Goal: Navigation & Orientation: Find specific page/section

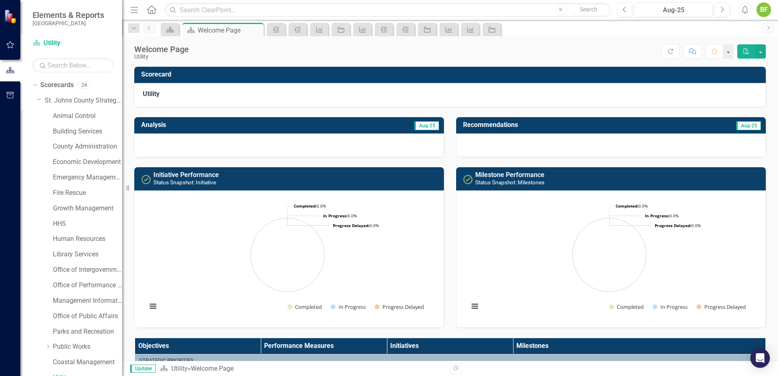
scroll to position [163, 0]
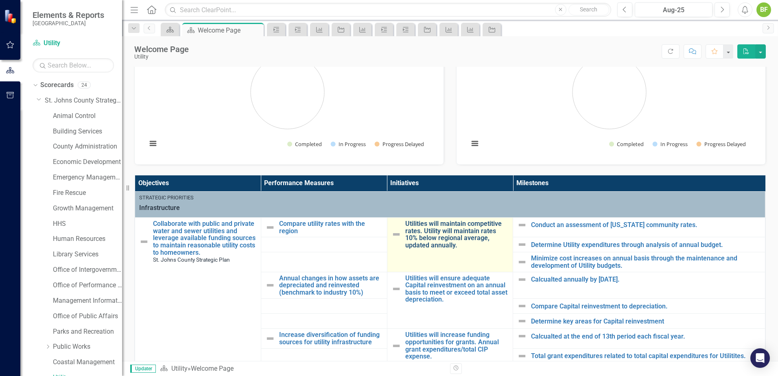
click at [466, 242] on link "Utilities will maintain competitive rates. Utility will maintain rates 10% belo…" at bounding box center [457, 234] width 104 height 28
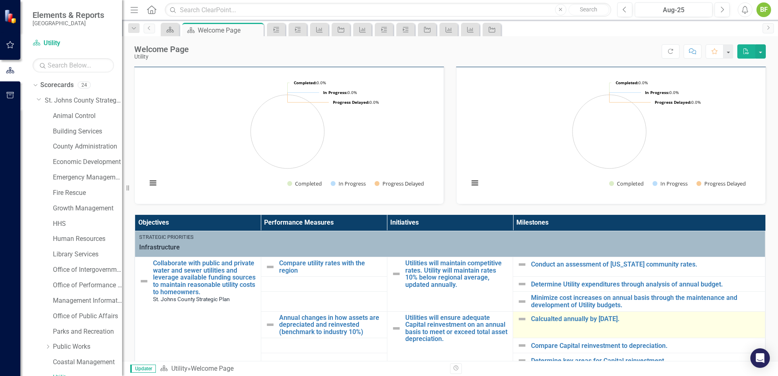
scroll to position [244, 0]
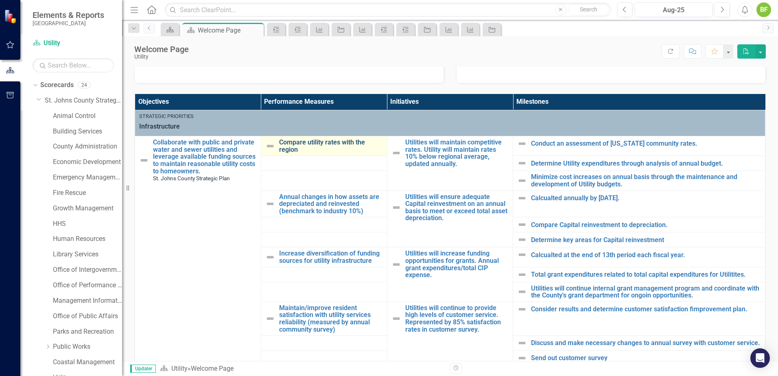
click at [303, 147] on link "Compare utility rates with the region" at bounding box center [331, 146] width 104 height 14
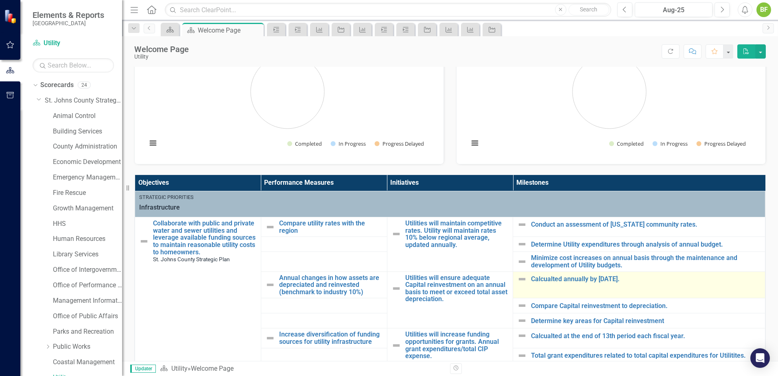
scroll to position [163, 0]
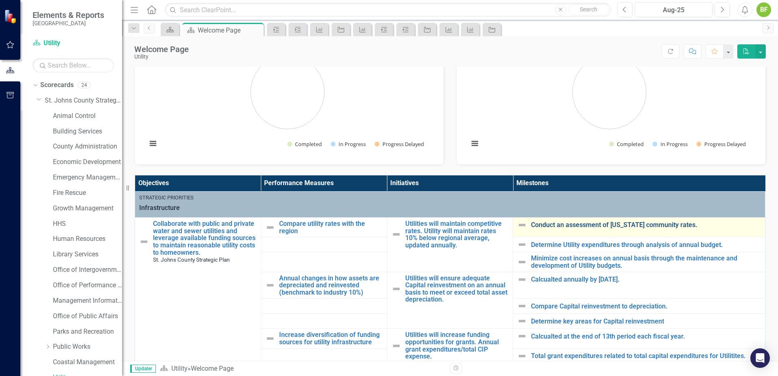
click at [583, 224] on link "Conduct an assessment of [US_STATE] community rates." at bounding box center [646, 224] width 230 height 7
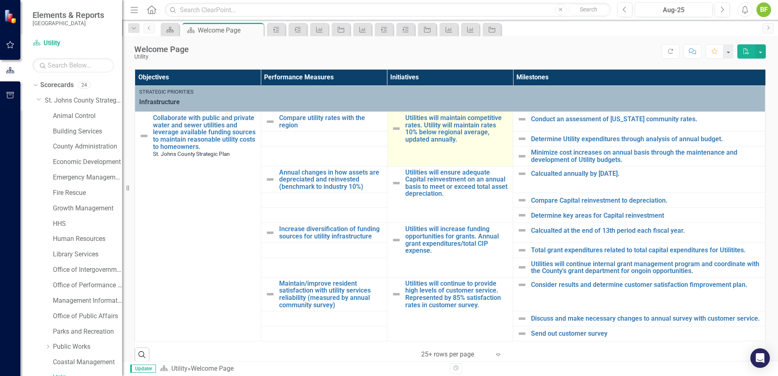
scroll to position [285, 0]
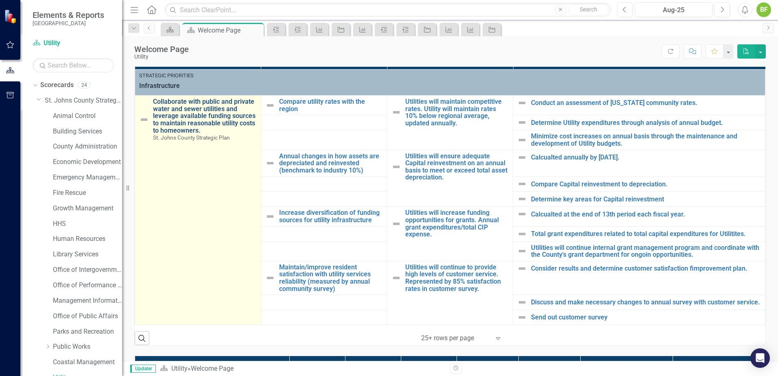
click at [190, 103] on link "Collaborate with public and private water and sewer utilities and leverage avai…" at bounding box center [205, 116] width 104 height 36
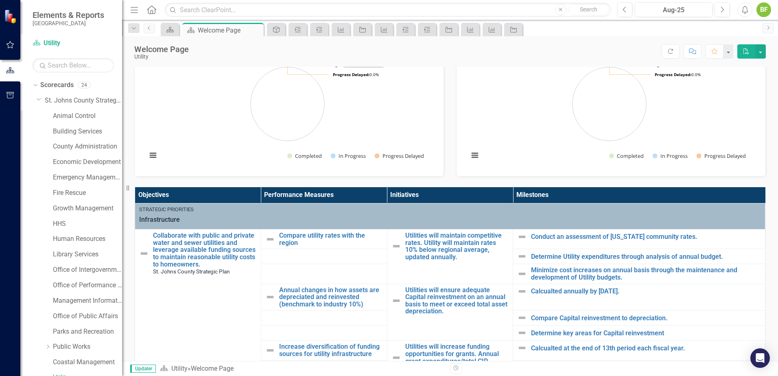
scroll to position [163, 0]
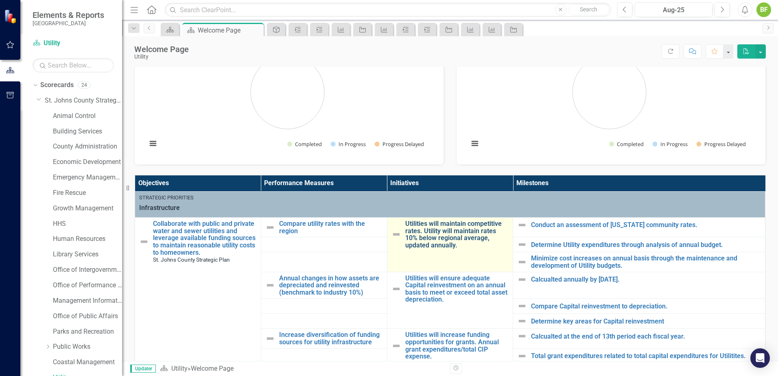
click at [423, 230] on link "Utilities will maintain competitive rates. Utility will maintain rates 10% belo…" at bounding box center [457, 234] width 104 height 28
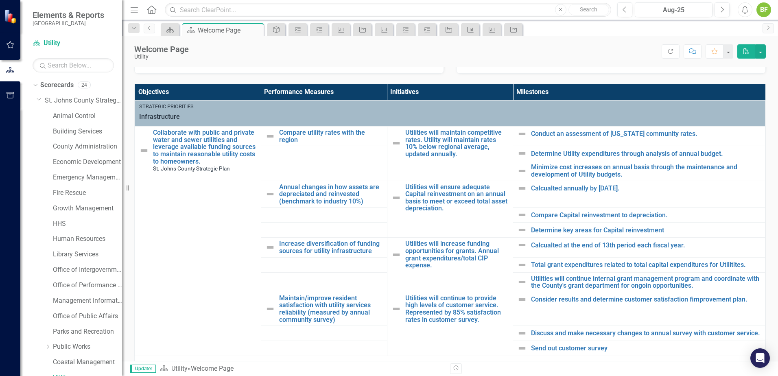
scroll to position [285, 0]
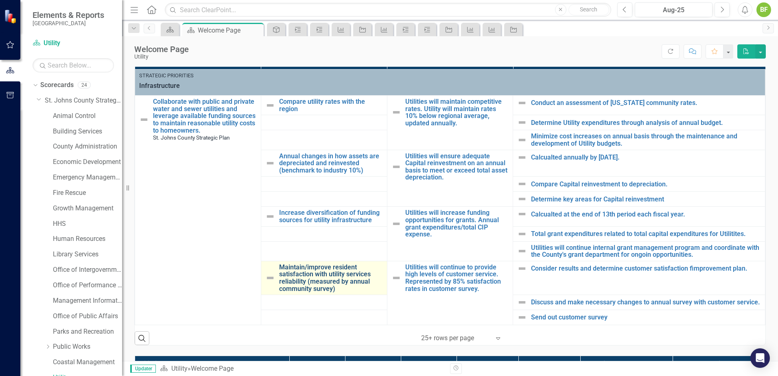
click at [313, 278] on link "Maintain/improve resident satisfaction with utility services reliability (measu…" at bounding box center [331, 278] width 104 height 28
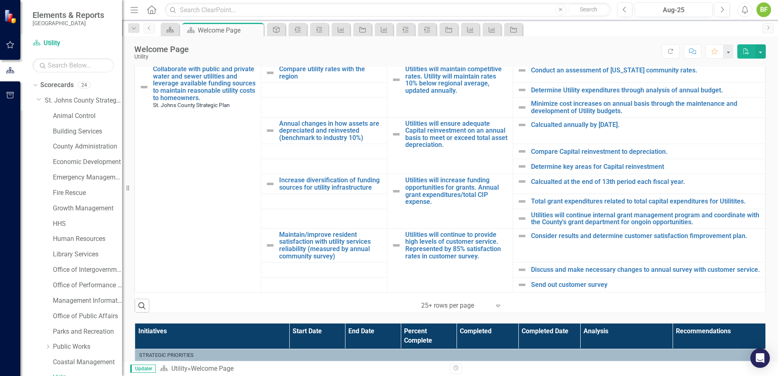
scroll to position [326, 0]
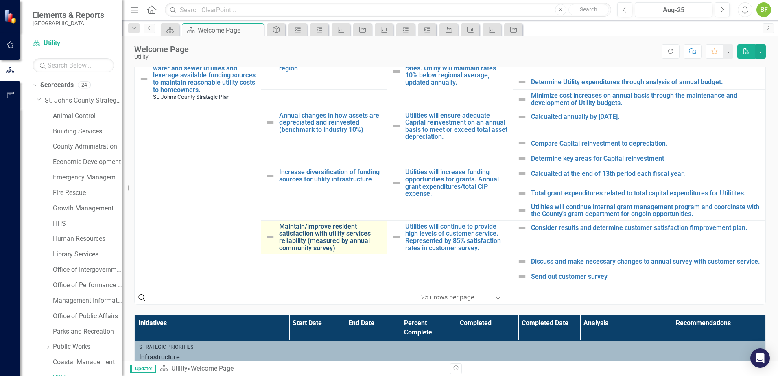
click at [323, 241] on link "Maintain/improve resident satisfaction with utility services reliability (measu…" at bounding box center [331, 237] width 104 height 28
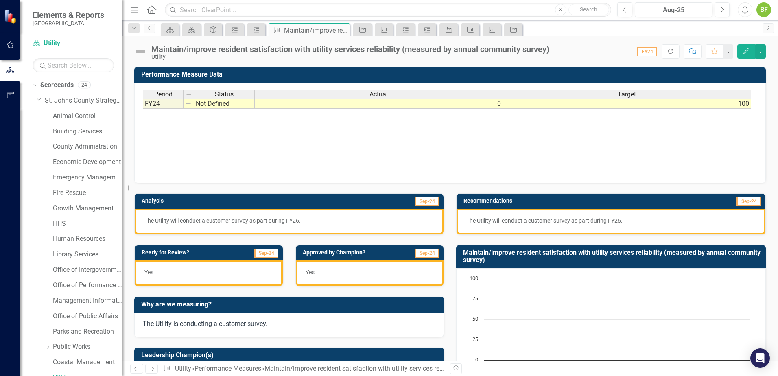
scroll to position [41, 0]
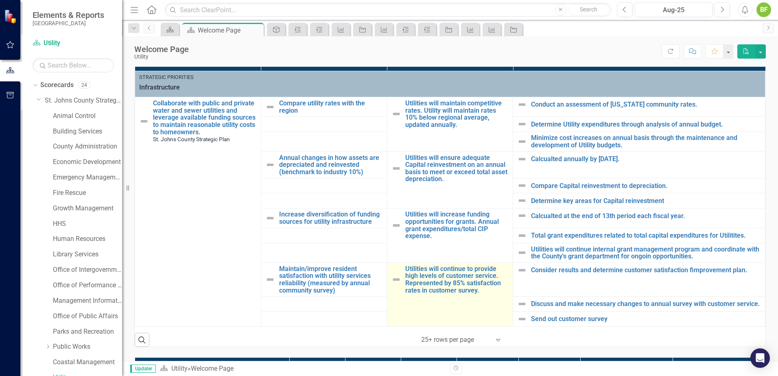
scroll to position [285, 0]
